Goal: Transaction & Acquisition: Purchase product/service

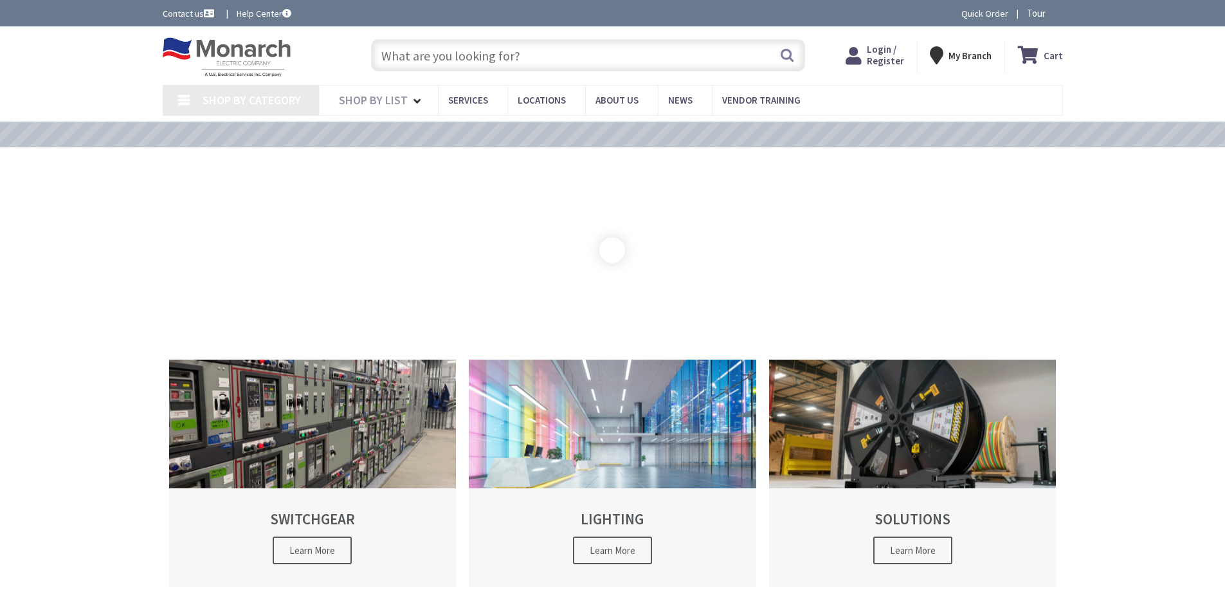
type input "[GEOGRAPHIC_DATA], [STREET_ADDRESS]"
click at [453, 53] on input "text" at bounding box center [588, 55] width 434 height 32
paste input "AMR1020SG"
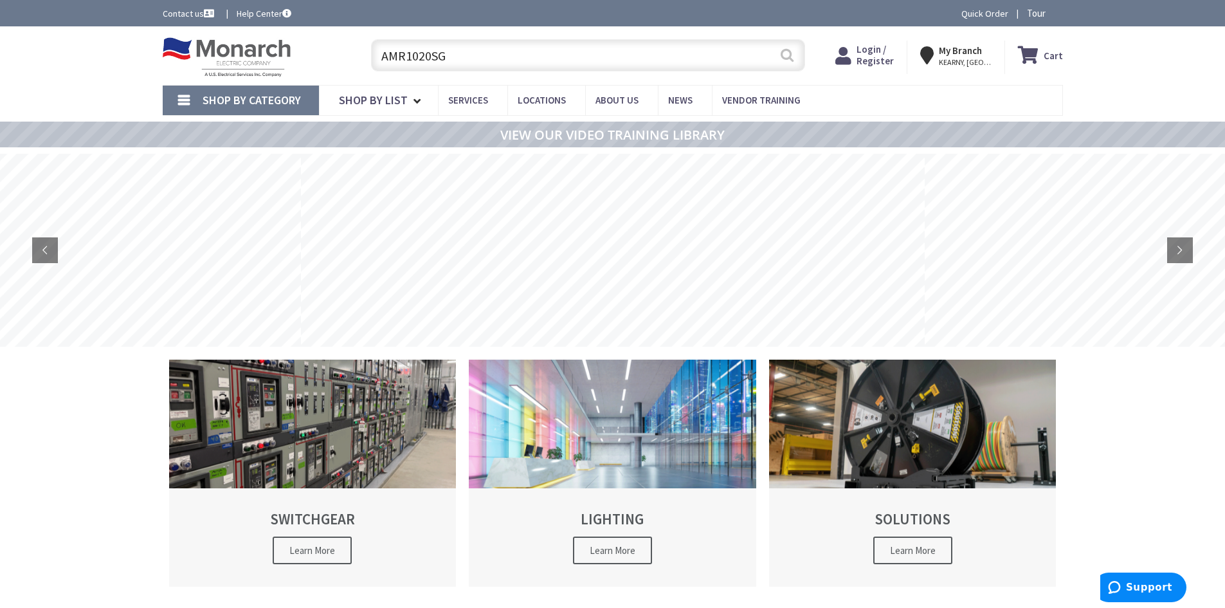
type input "AMR1020SG"
click at [790, 50] on button "Search" at bounding box center [787, 55] width 17 height 29
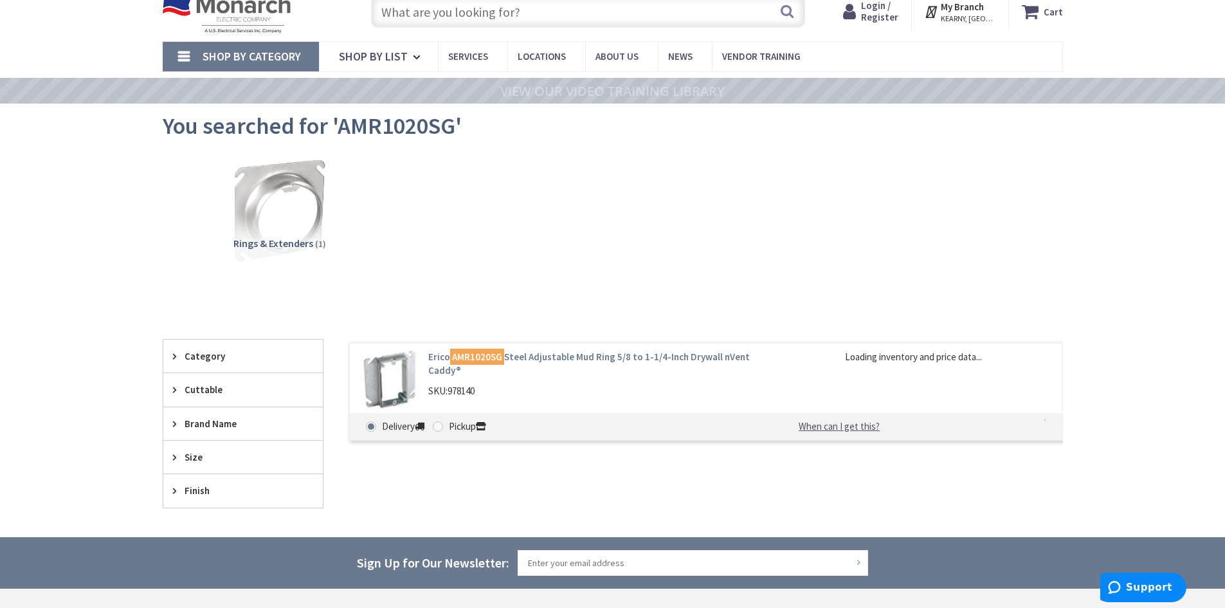
scroll to position [64, 0]
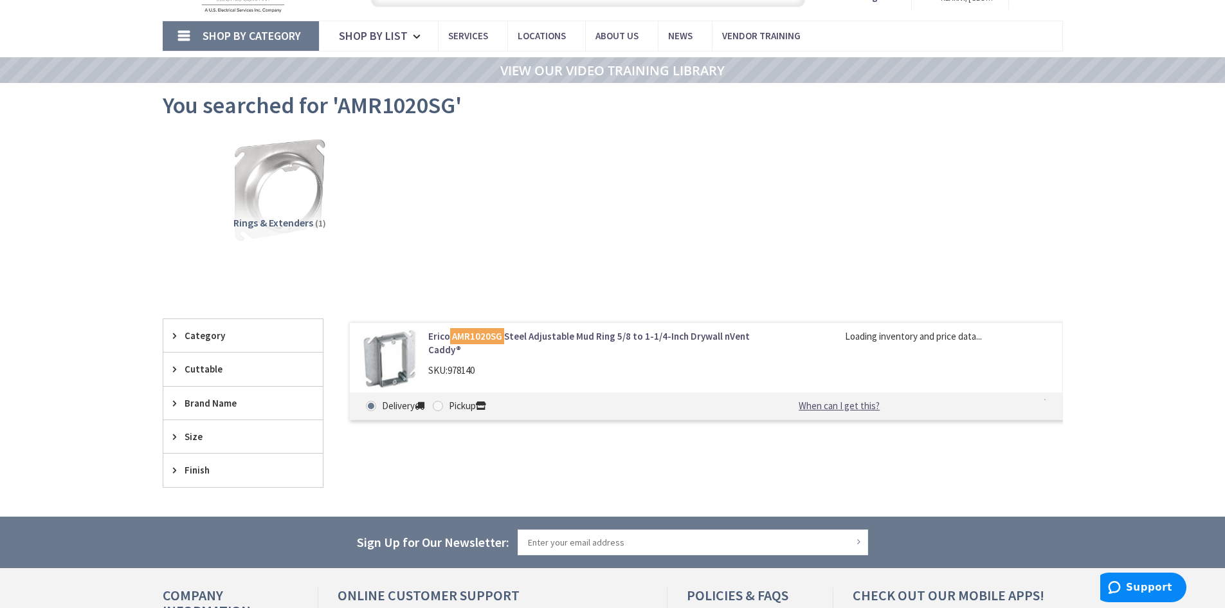
click at [553, 332] on link "Erico AMR1020SG Steel Adjustable Mud Ring 5/8 to 1-1/4-Inch Drywall nVent Caddy®" at bounding box center [591, 343] width 327 height 28
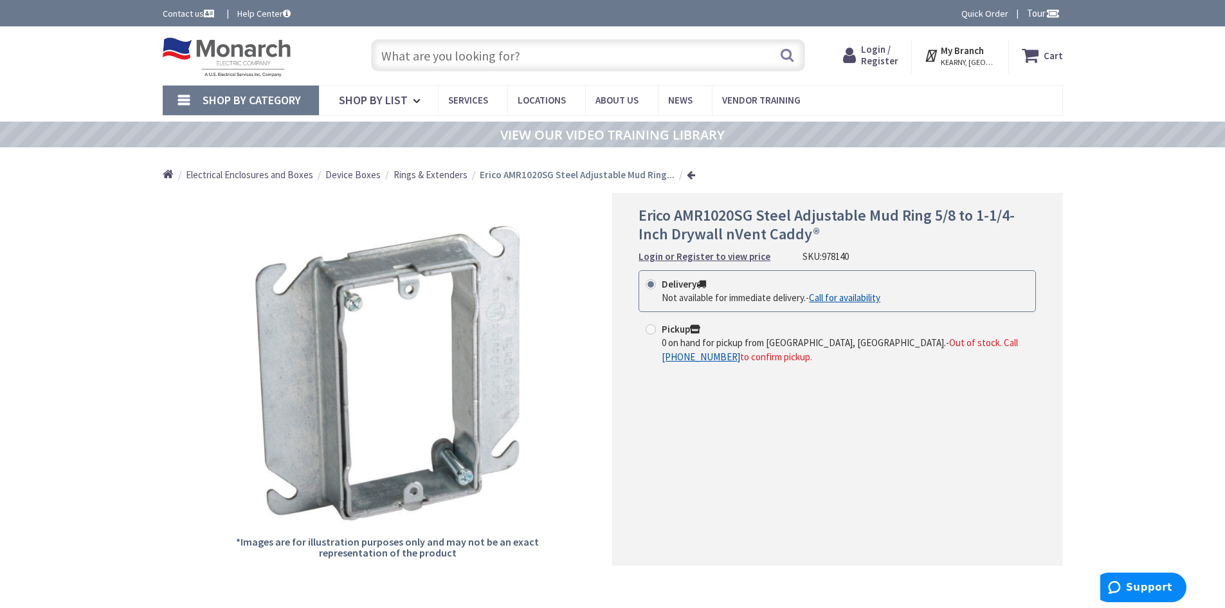
click at [657, 258] on strong "Login or Register to view price" at bounding box center [705, 256] width 132 height 12
